Goal: Find specific page/section

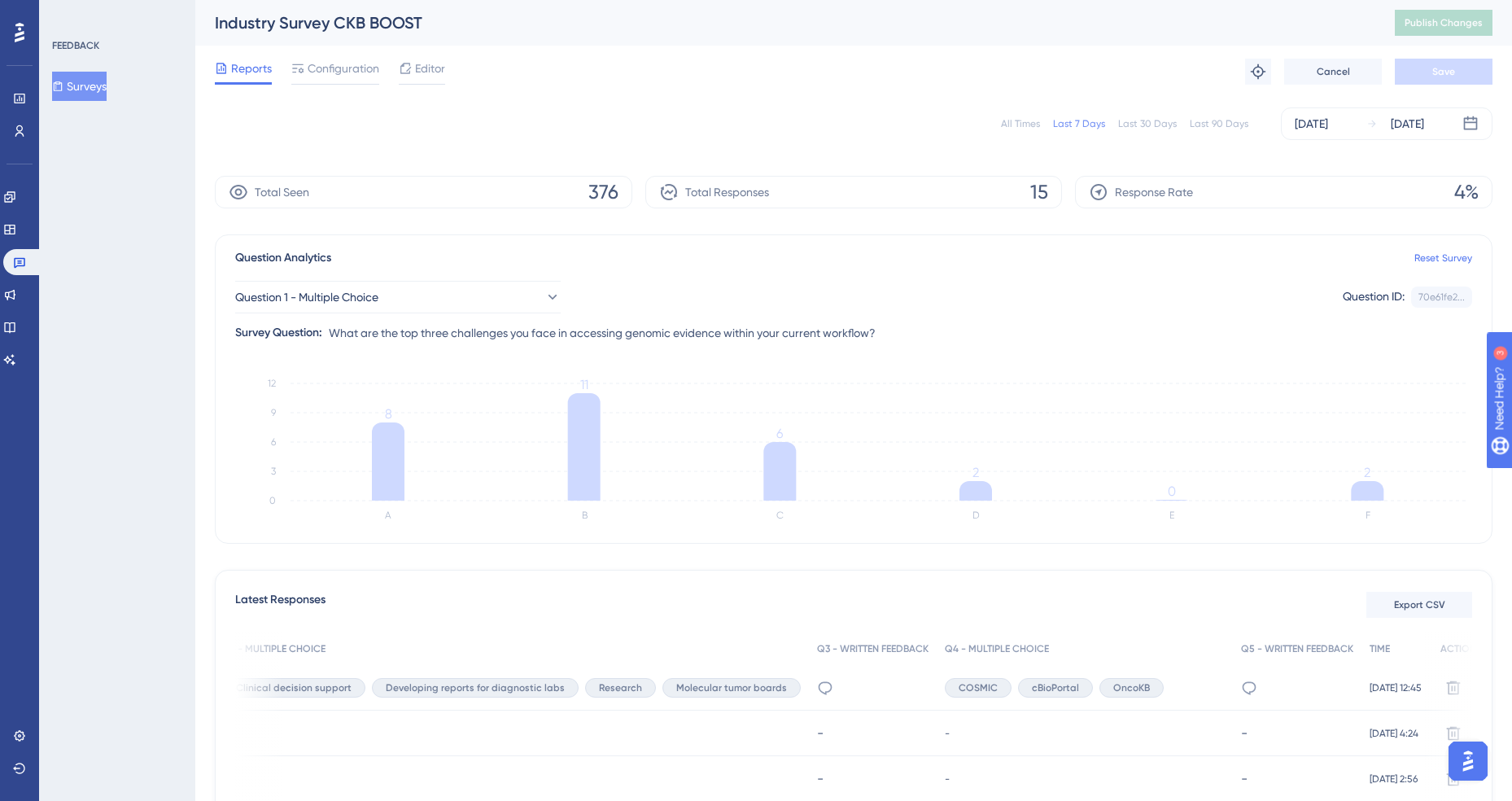
scroll to position [0, 871]
click at [428, 296] on button "Question 1 - Multiple Choice" at bounding box center [397, 297] width 325 height 32
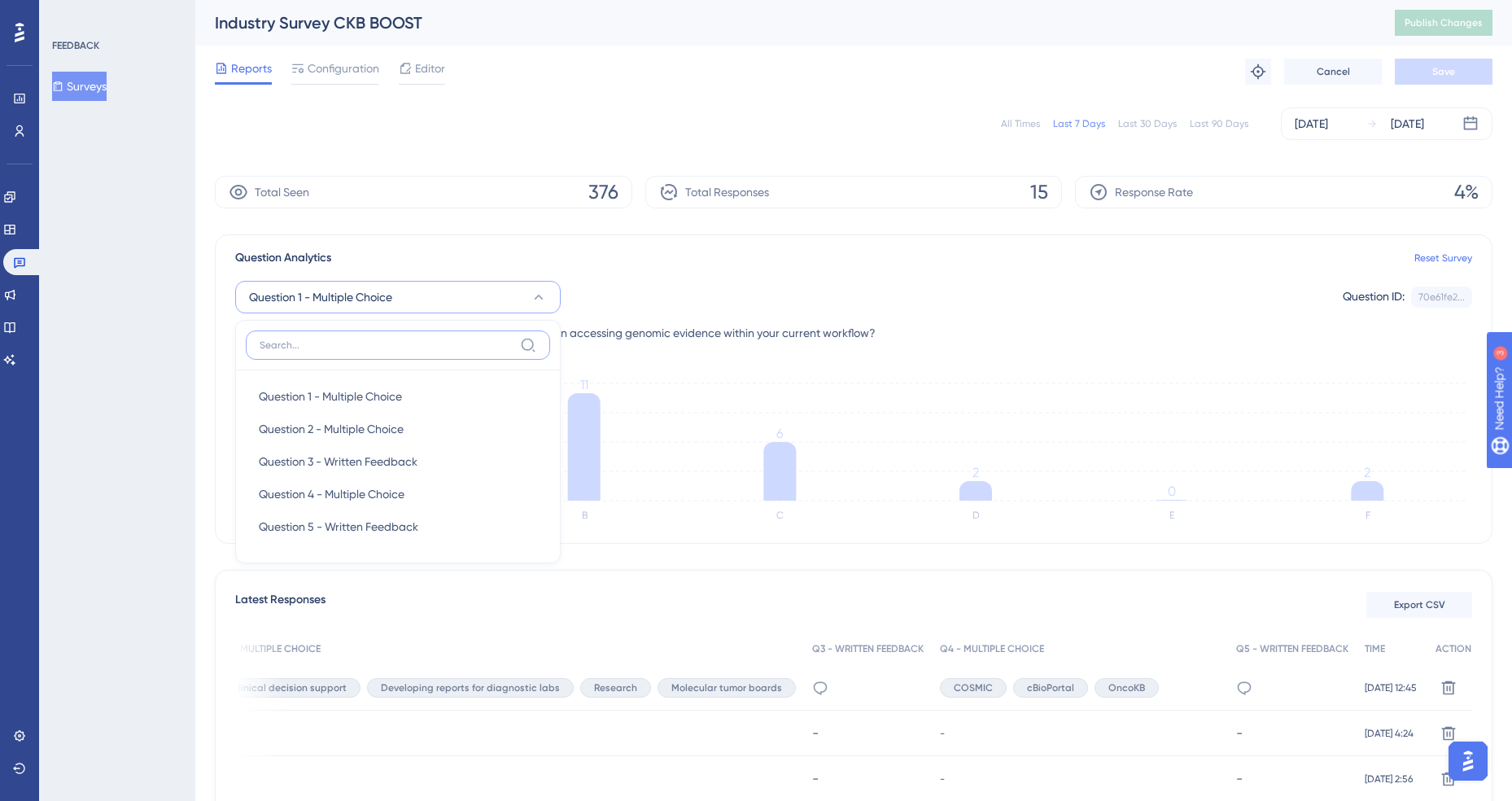
scroll to position [41, 0]
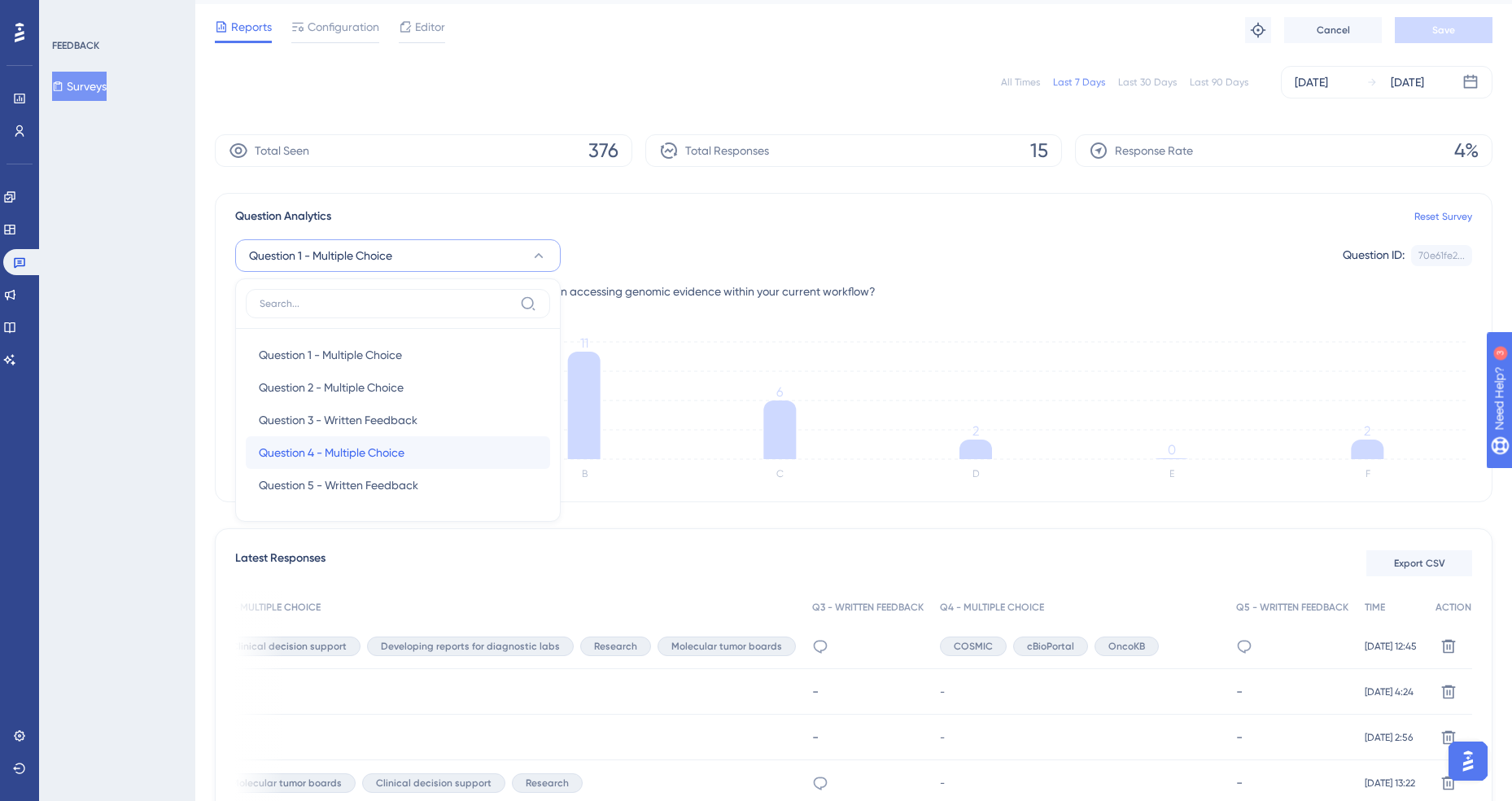
click at [387, 449] on span "Question 4 - Multiple Choice" at bounding box center [332, 452] width 146 height 19
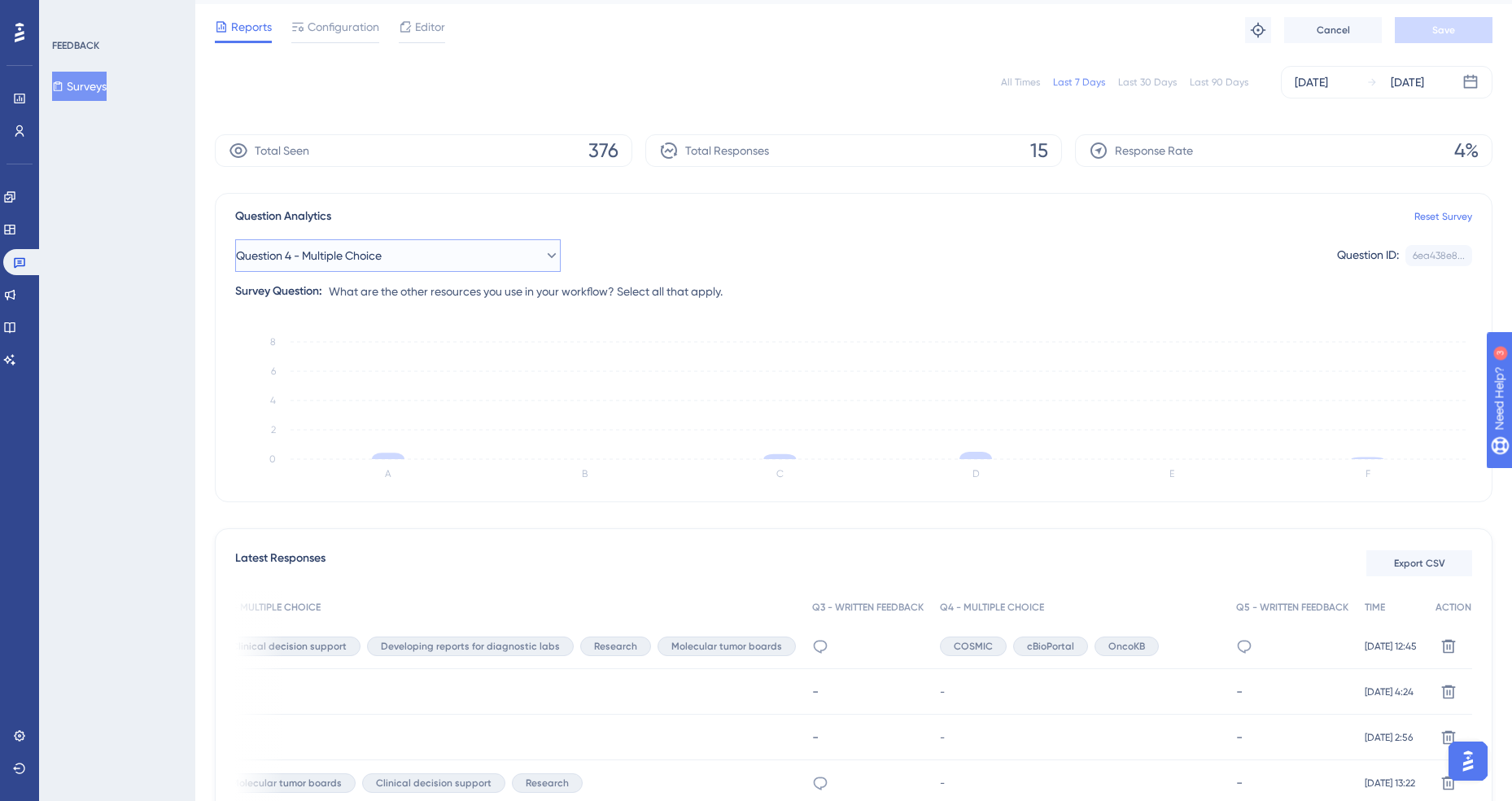
drag, startPoint x: 375, startPoint y: 253, endPoint x: 381, endPoint y: 262, distance: 10.8
click at [375, 253] on span "Question 4 - Multiple Choice" at bounding box center [309, 255] width 146 height 19
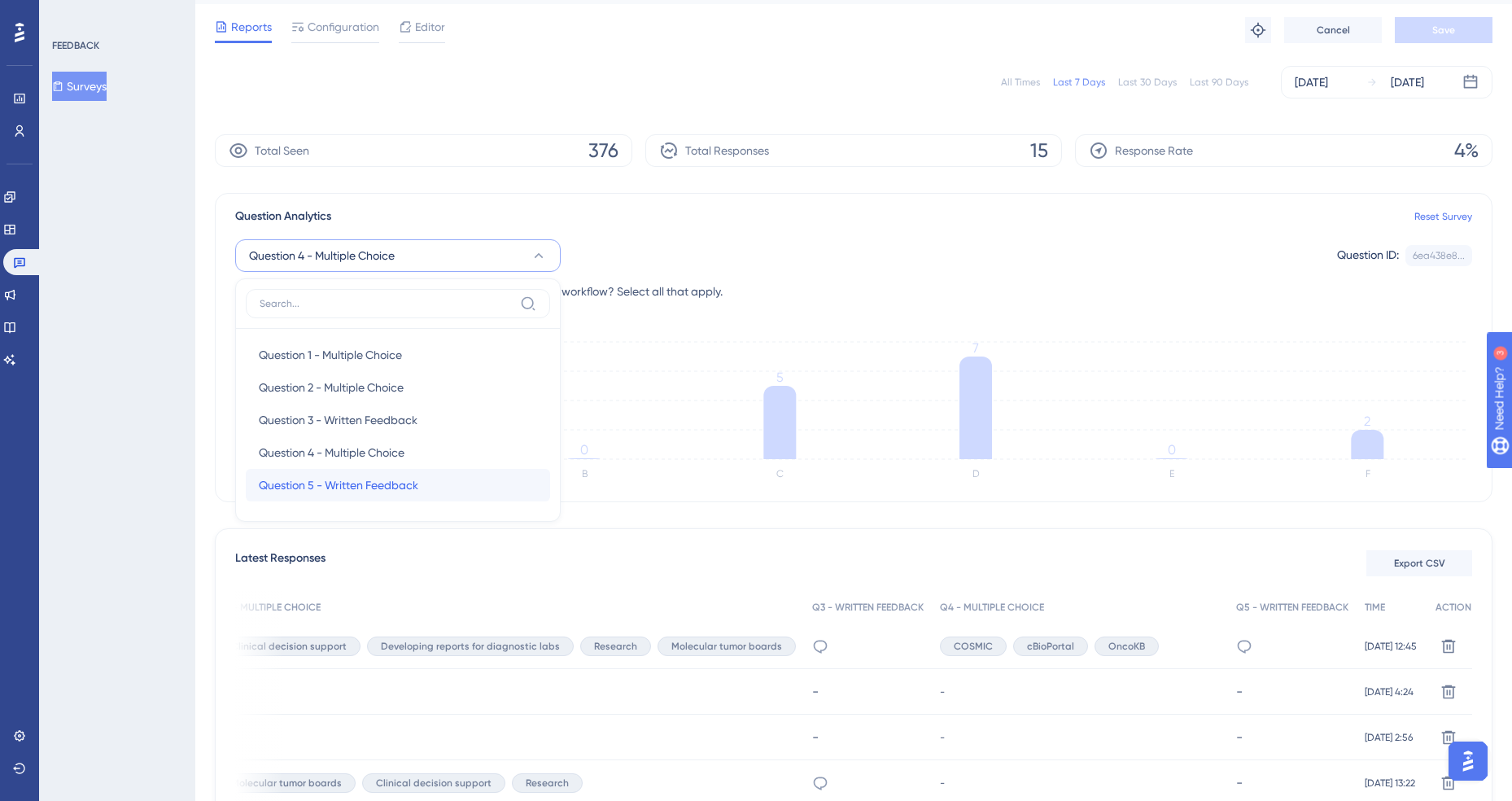
click at [404, 484] on span "Question 5 - Written Feedback" at bounding box center [338, 485] width 159 height 19
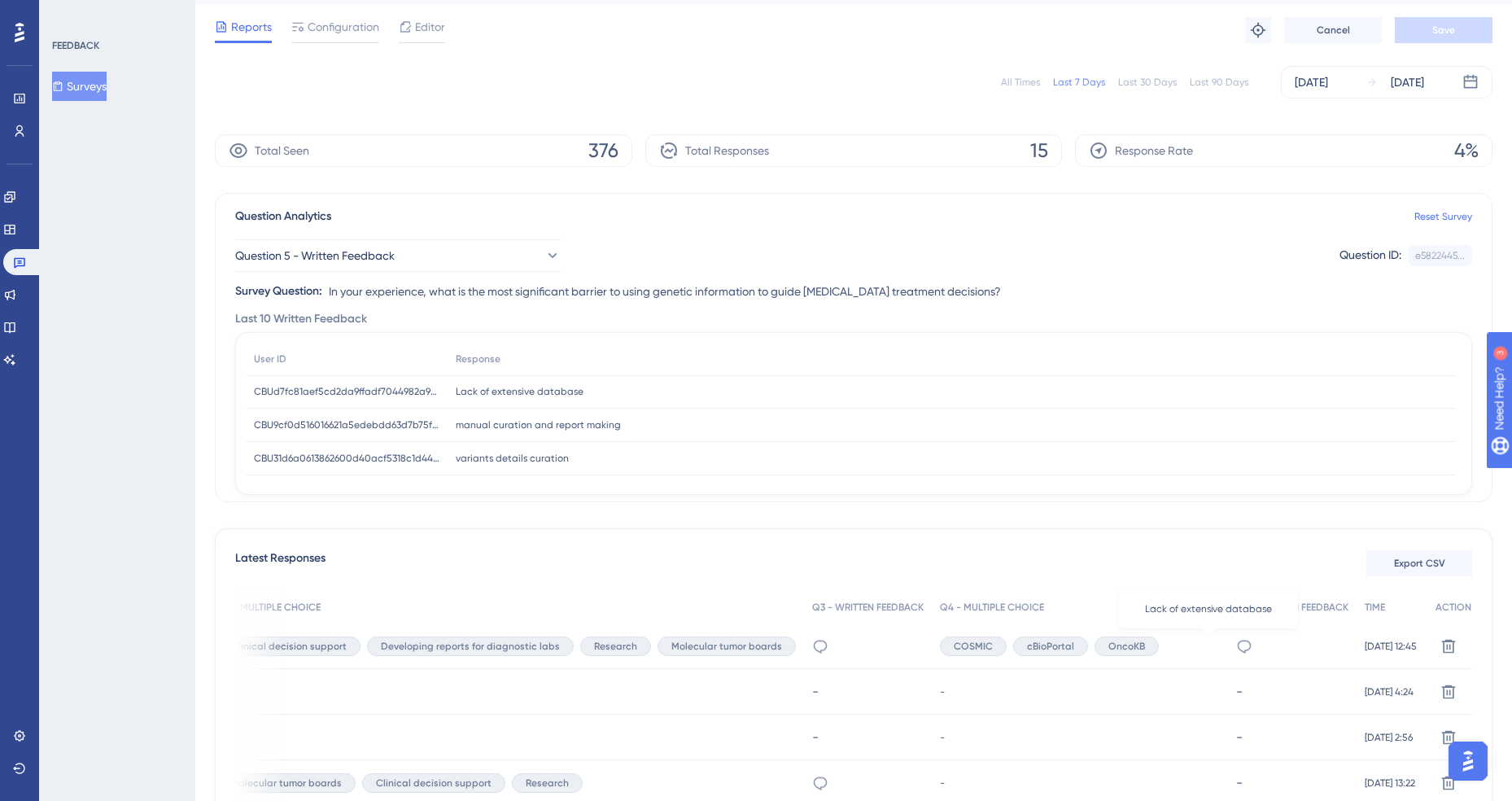
click at [1236, 648] on icon at bounding box center [1244, 646] width 17 height 17
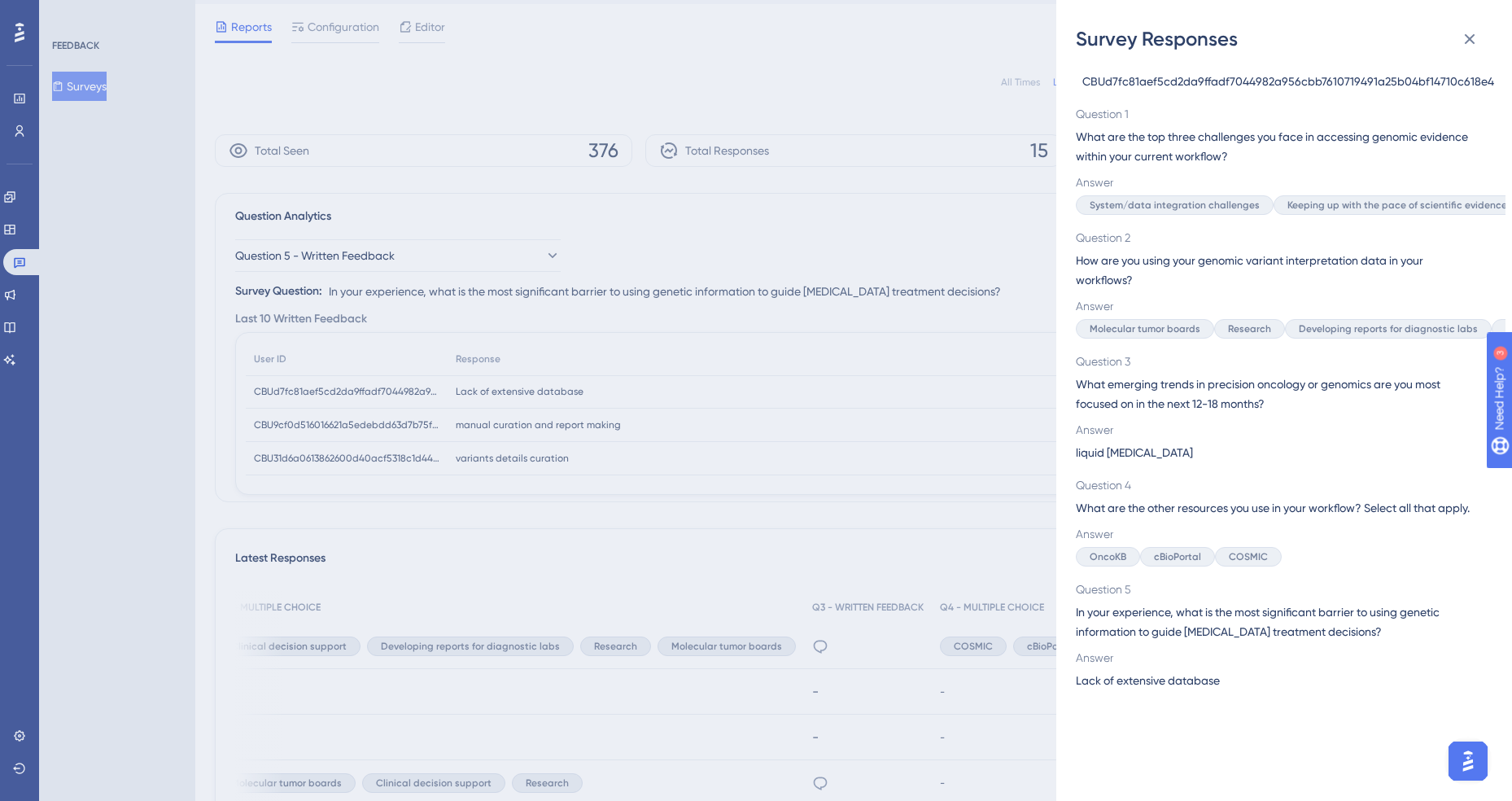
click at [792, 451] on div "Survey Responses CBUd7fc81aef5cd2da9ffadf7044982a956cbb7610719491a25b04bf14710c…" at bounding box center [756, 400] width 1512 height 801
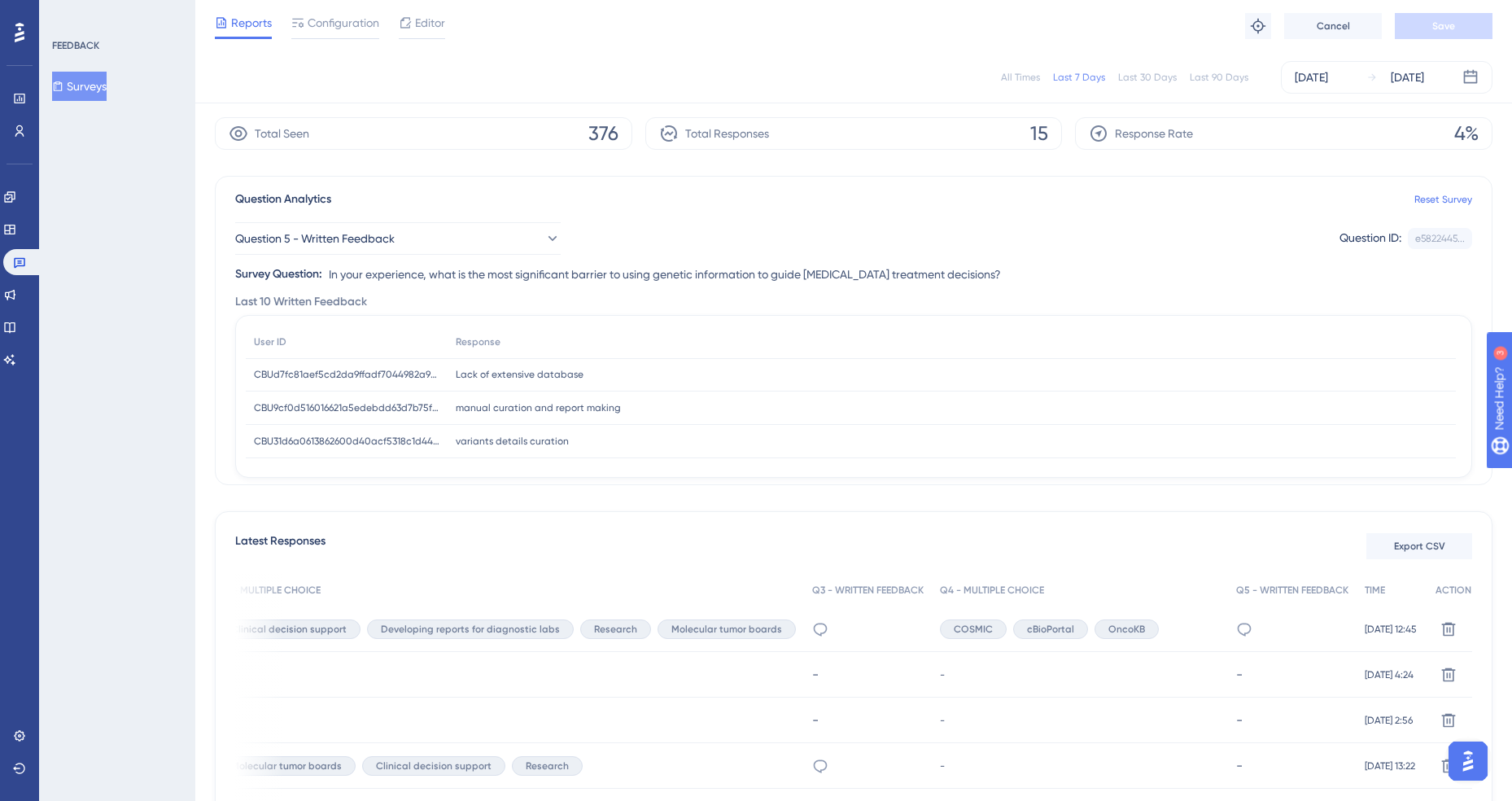
scroll to position [0, 0]
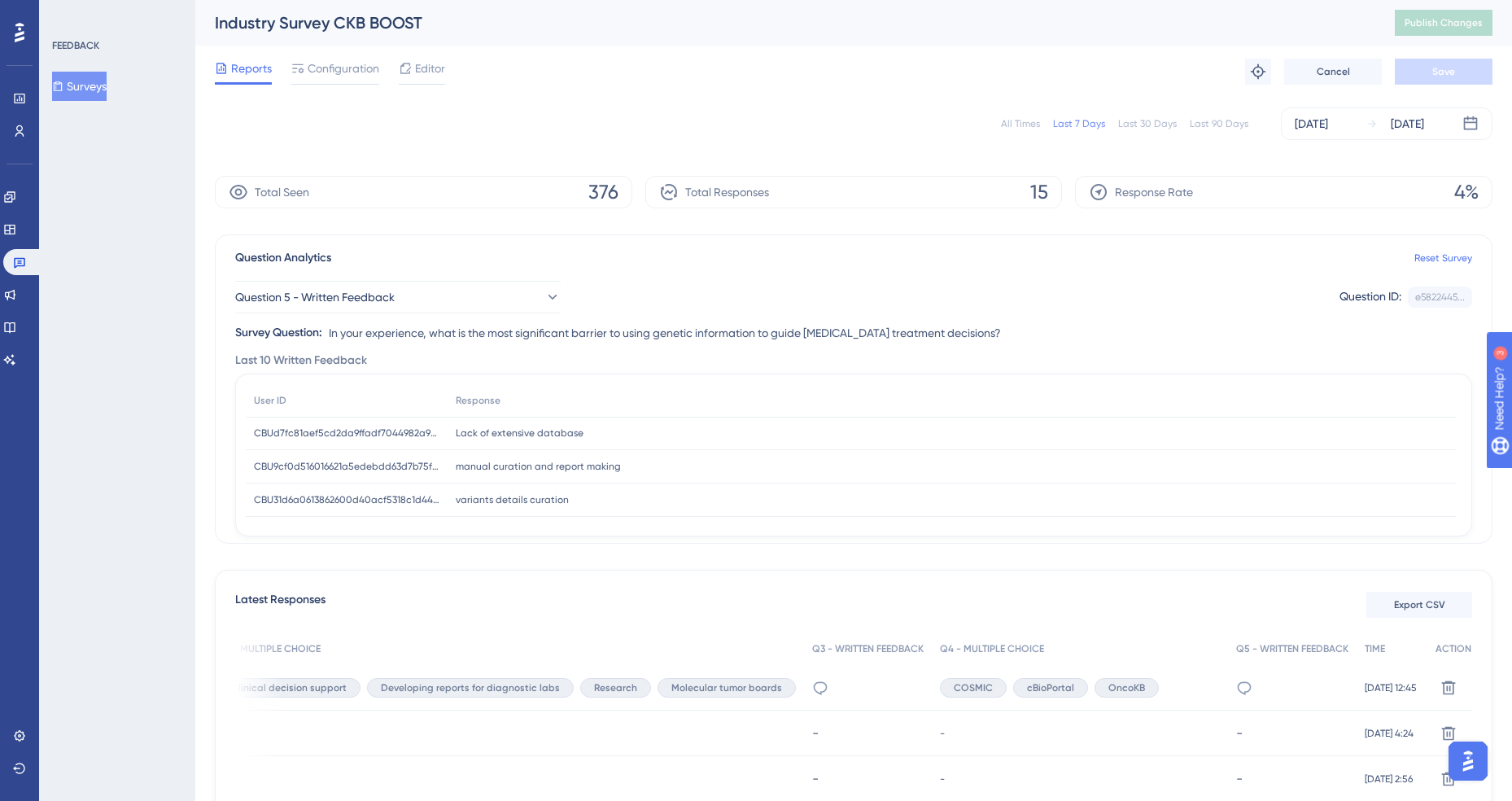
click at [94, 88] on button "Surveys" at bounding box center [79, 87] width 54 height 29
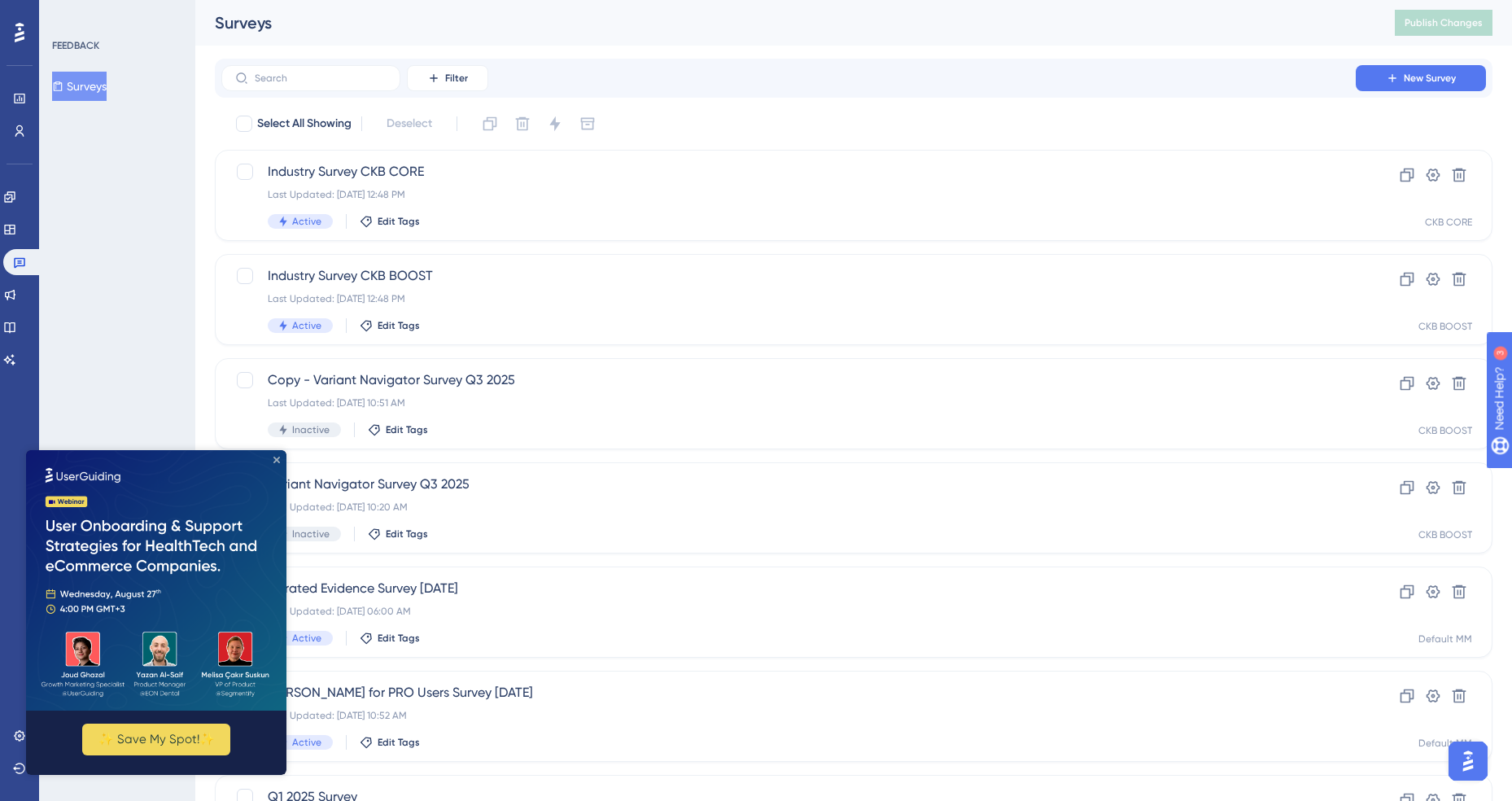
drag, startPoint x: 275, startPoint y: 461, endPoint x: 171, endPoint y: 882, distance: 433.7
click at [275, 461] on icon "Close Preview" at bounding box center [276, 459] width 6 height 6
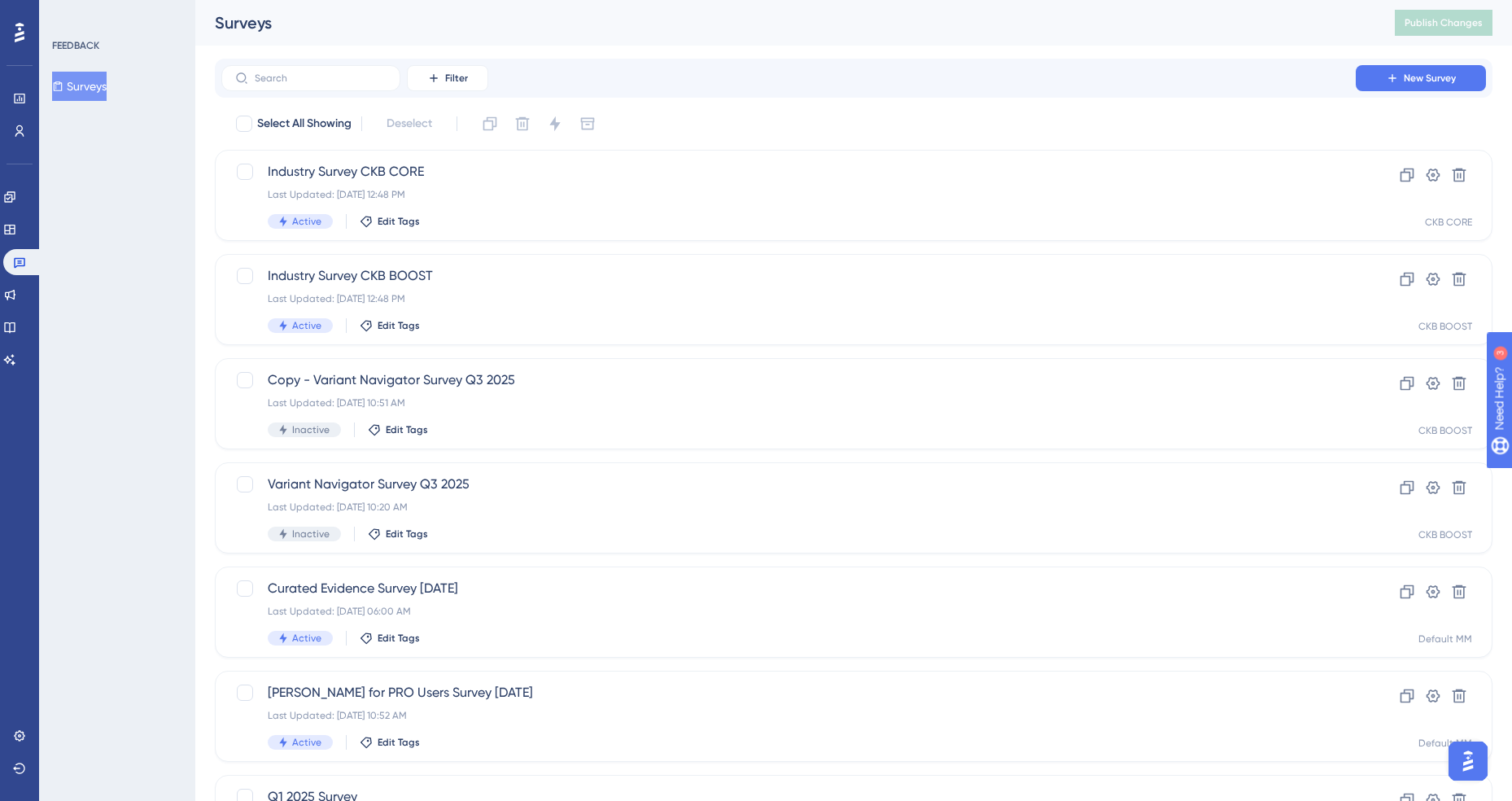
click at [100, 378] on div "FEEDBACK Surveys" at bounding box center [117, 400] width 157 height 801
